Goal: Task Accomplishment & Management: Manage account settings

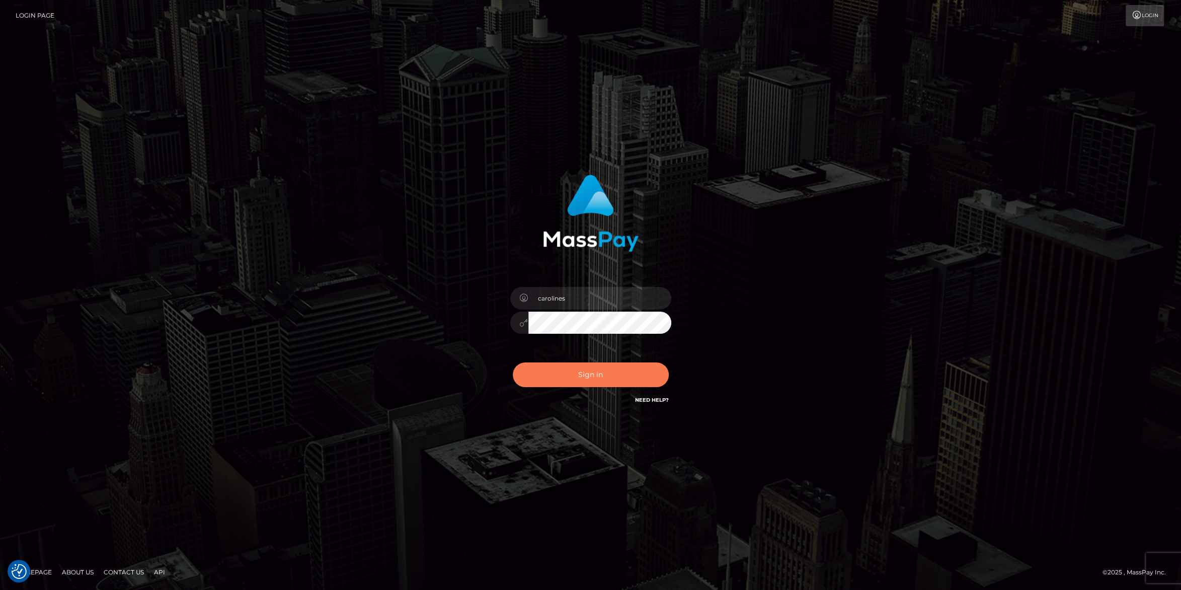
click at [565, 374] on button "Sign in" at bounding box center [591, 374] width 156 height 25
click at [570, 370] on button "Sign in" at bounding box center [591, 374] width 156 height 25
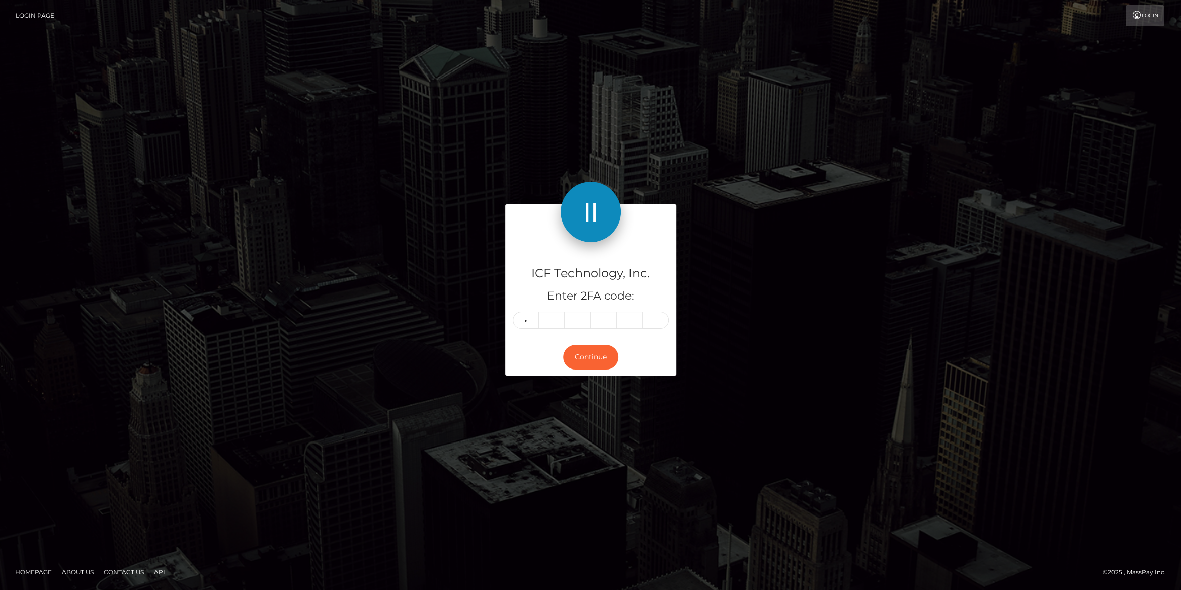
type input "9"
type input "0"
type input "9"
type input "1"
type input "6"
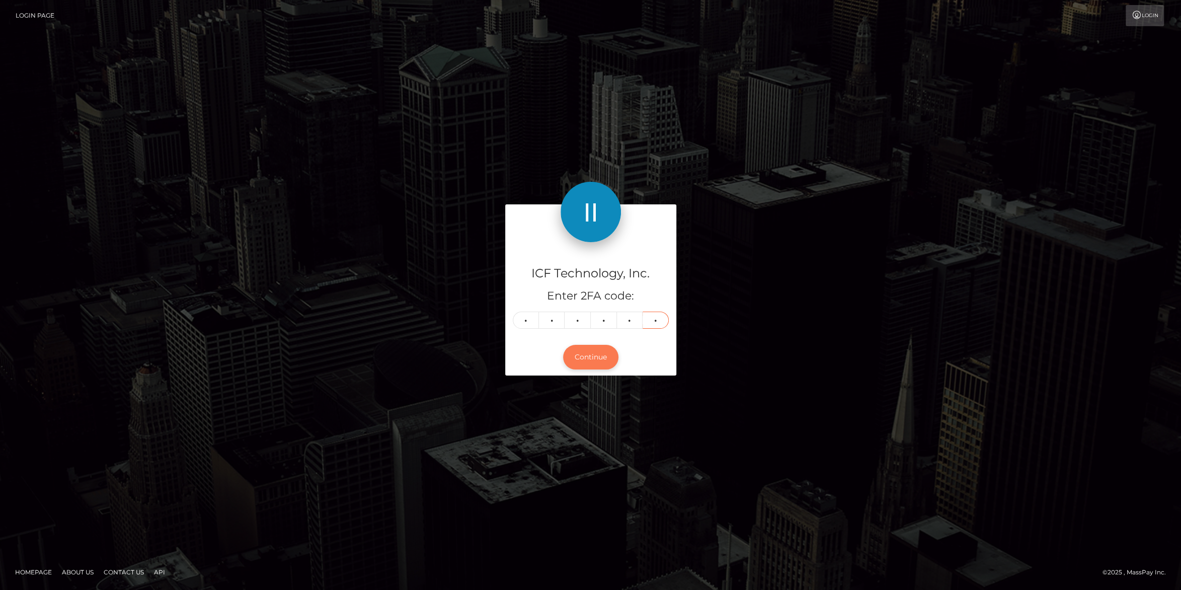
type input "6"
click at [596, 361] on button "Continue" at bounding box center [590, 357] width 55 height 25
click at [589, 361] on button "Continue" at bounding box center [590, 357] width 55 height 25
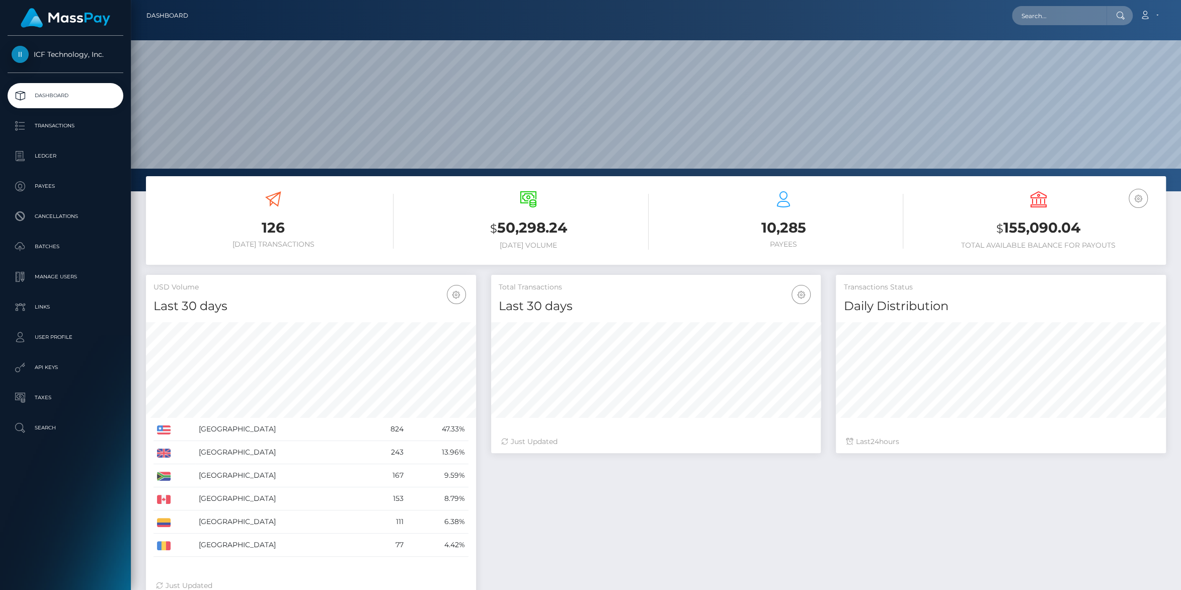
scroll to position [178, 329]
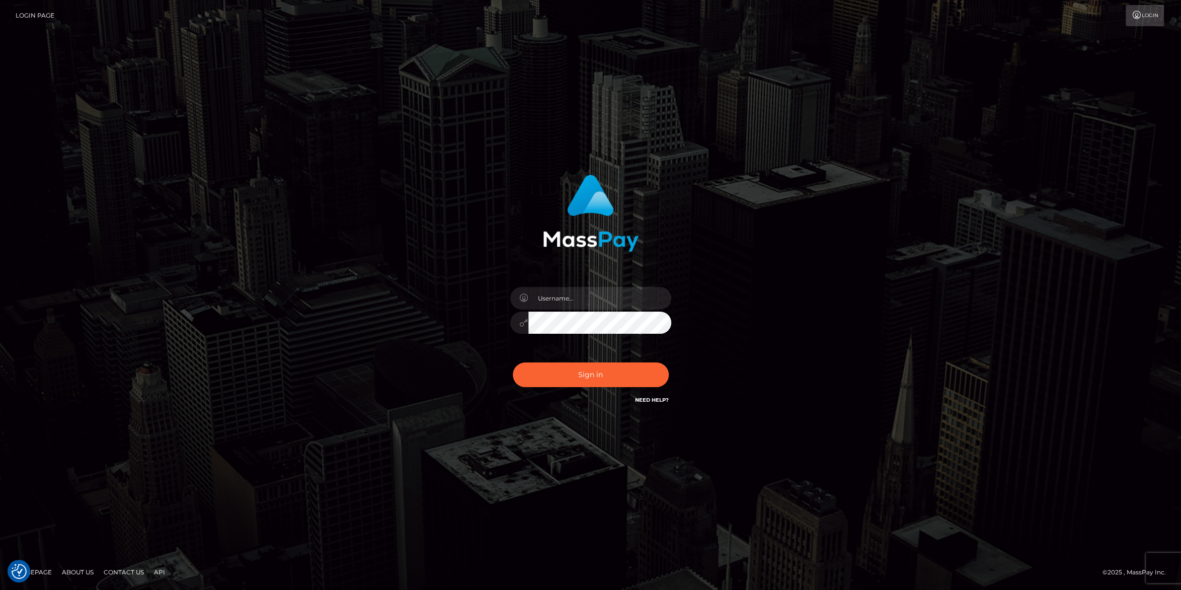
type input "carolines"
